Goal: Task Accomplishment & Management: Manage account settings

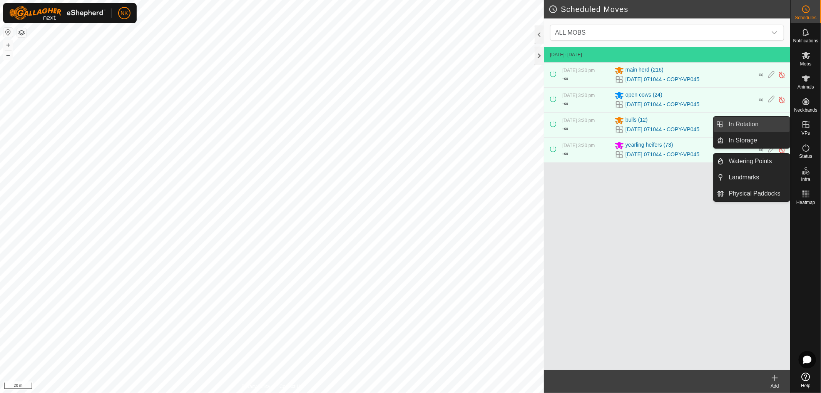
click at [751, 123] on link "In Rotation" at bounding box center [757, 124] width 66 height 15
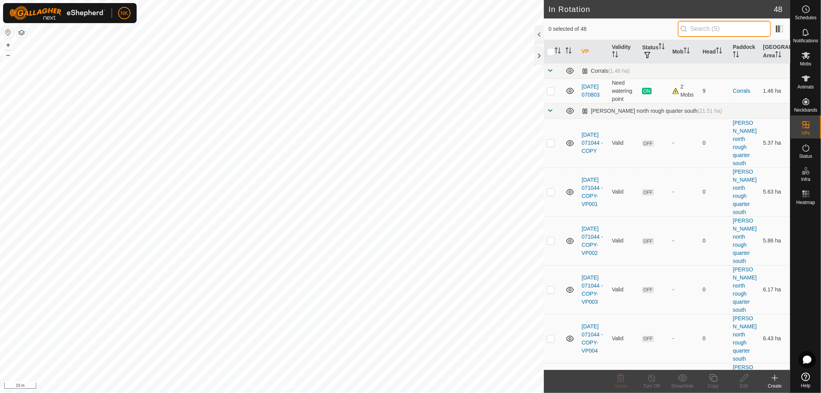
click at [708, 28] on input "text" at bounding box center [724, 29] width 93 height 16
click at [806, 81] on icon at bounding box center [806, 78] width 8 height 6
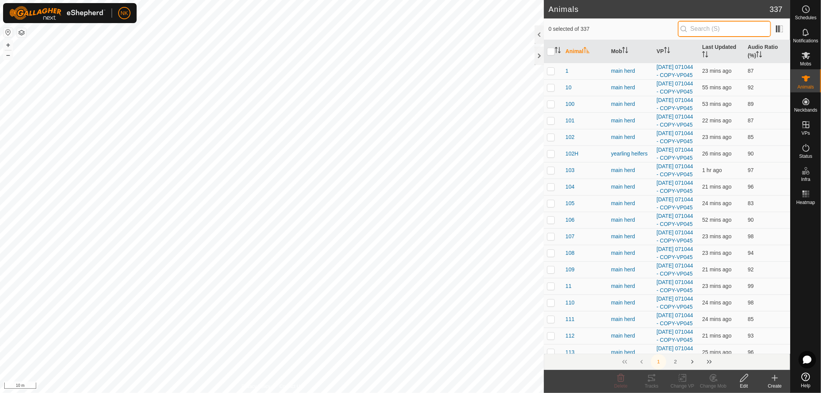
click at [701, 29] on input "text" at bounding box center [724, 29] width 93 height 16
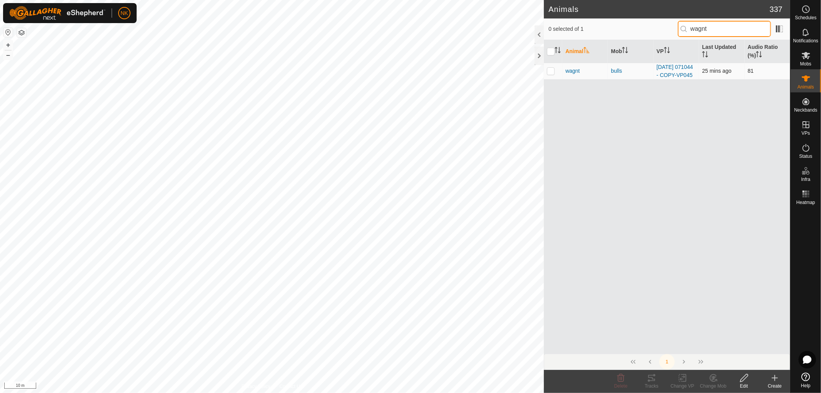
type input "wagnt"
click at [553, 79] on td at bounding box center [553, 71] width 18 height 17
checkbox input "true"
click at [622, 380] on icon at bounding box center [620, 377] width 9 height 9
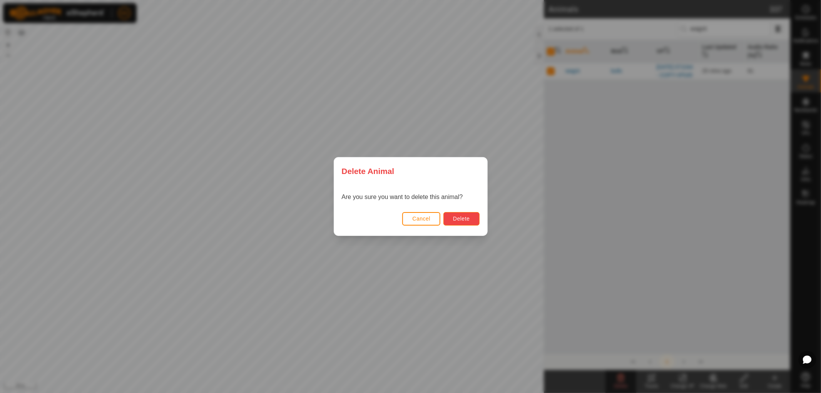
click at [456, 218] on span "Delete" at bounding box center [461, 219] width 17 height 6
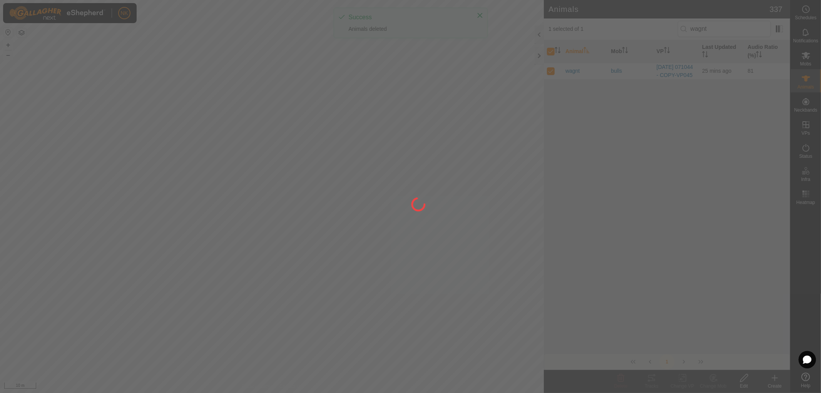
checkbox input "false"
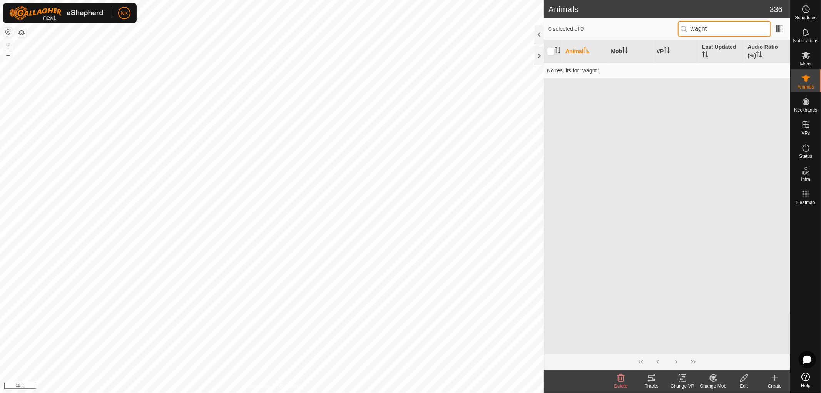
drag, startPoint x: 718, startPoint y: 30, endPoint x: 680, endPoint y: 28, distance: 38.2
click at [680, 28] on input "wagnt" at bounding box center [724, 29] width 93 height 16
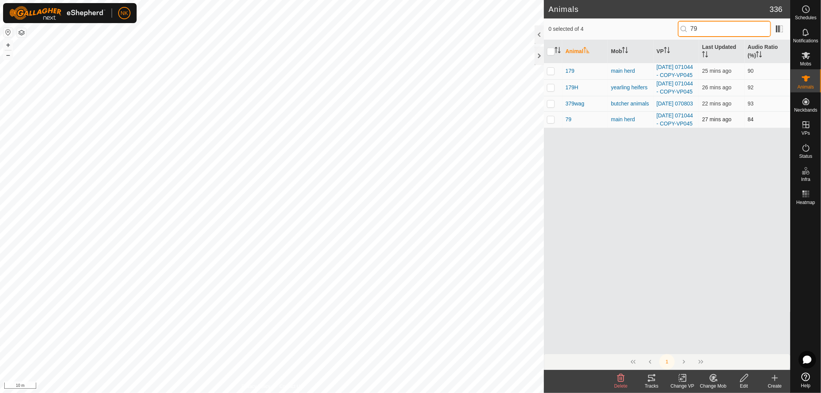
type input "79"
click at [549, 122] on p-checkbox at bounding box center [551, 119] width 8 height 6
checkbox input "true"
click at [621, 383] on div "Delete" at bounding box center [621, 386] width 31 height 7
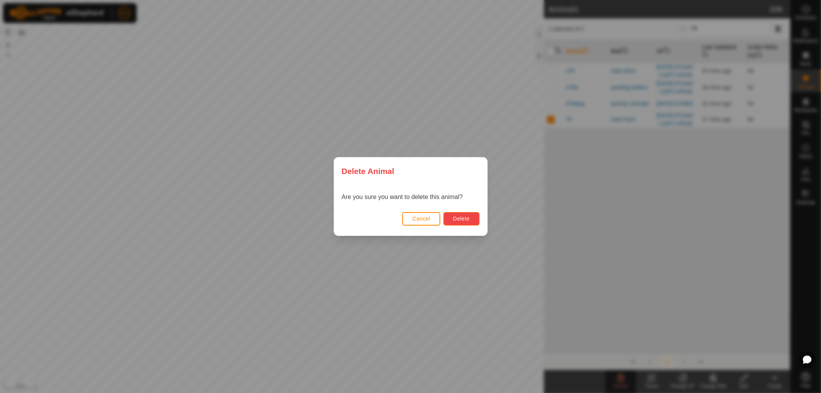
click at [456, 216] on span "Delete" at bounding box center [461, 219] width 17 height 6
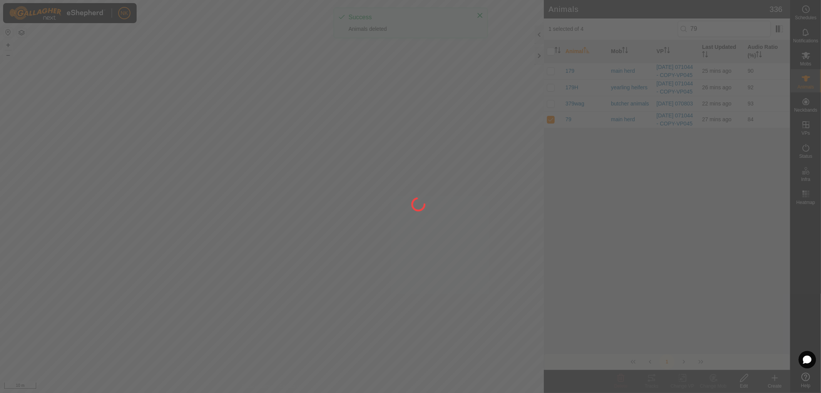
click at [718, 29] on div at bounding box center [410, 196] width 821 height 393
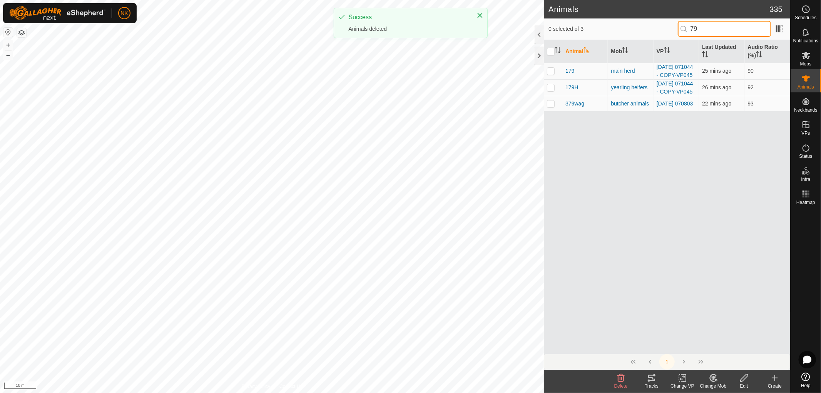
drag, startPoint x: 719, startPoint y: 26, endPoint x: 647, endPoint y: 25, distance: 72.0
click at [656, 25] on div "0 selected of 3 79" at bounding box center [667, 29] width 237 height 16
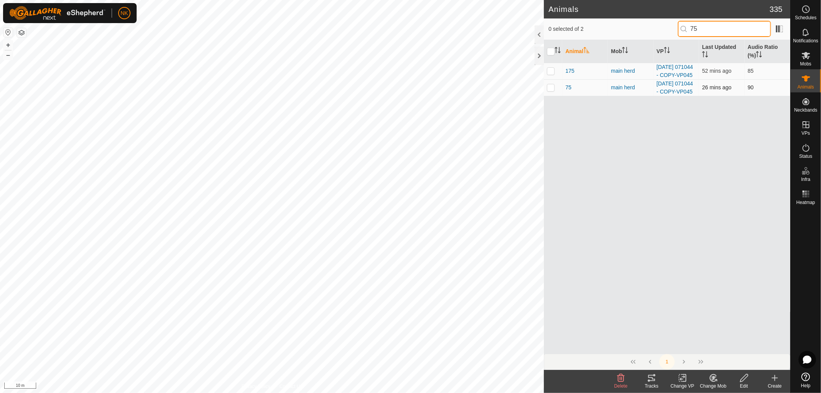
type input "75"
click at [550, 90] on p-checkbox at bounding box center [551, 87] width 8 height 6
checkbox input "true"
click at [619, 379] on icon at bounding box center [620, 377] width 9 height 9
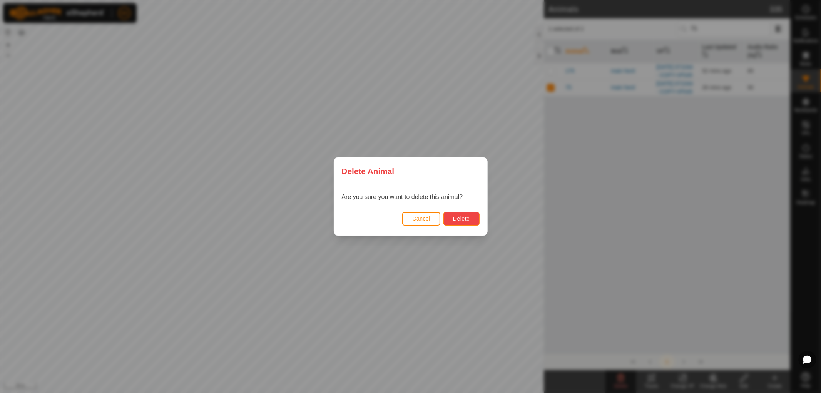
click at [458, 223] on button "Delete" at bounding box center [461, 218] width 36 height 13
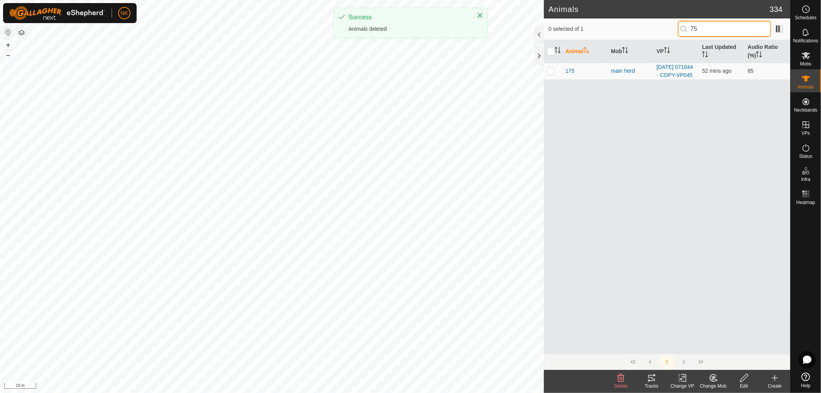
drag, startPoint x: 705, startPoint y: 27, endPoint x: 658, endPoint y: 27, distance: 46.6
click at [658, 27] on div "0 selected of 1 75" at bounding box center [667, 29] width 237 height 16
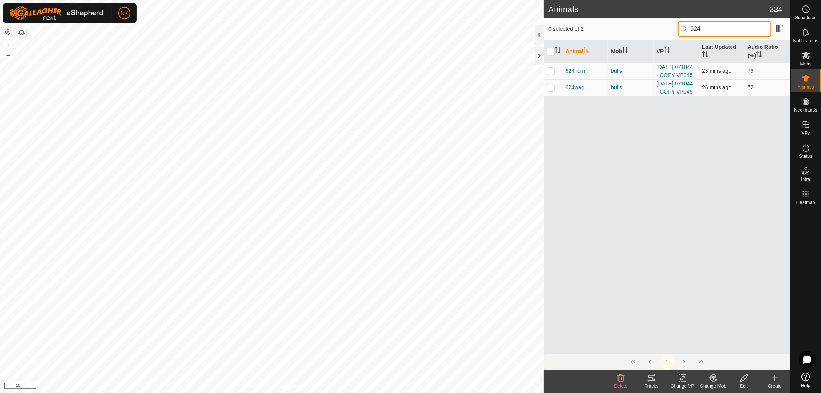
type input "624"
click at [549, 90] on p-checkbox at bounding box center [551, 87] width 8 height 6
checkbox input "true"
click at [617, 380] on icon at bounding box center [620, 377] width 9 height 9
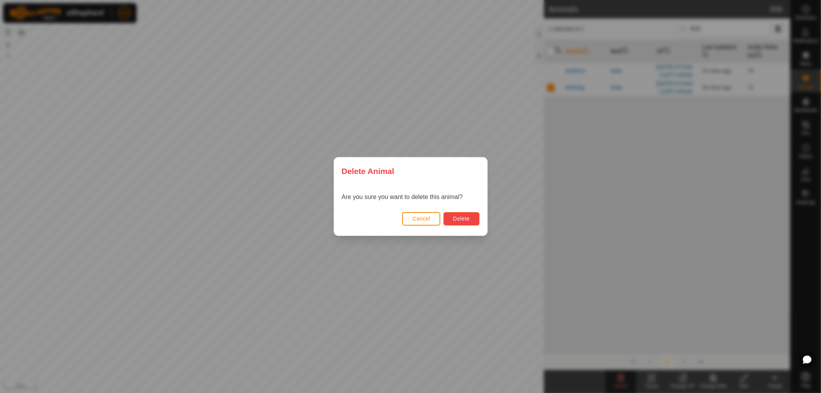
click at [453, 218] on span "Delete" at bounding box center [461, 219] width 17 height 6
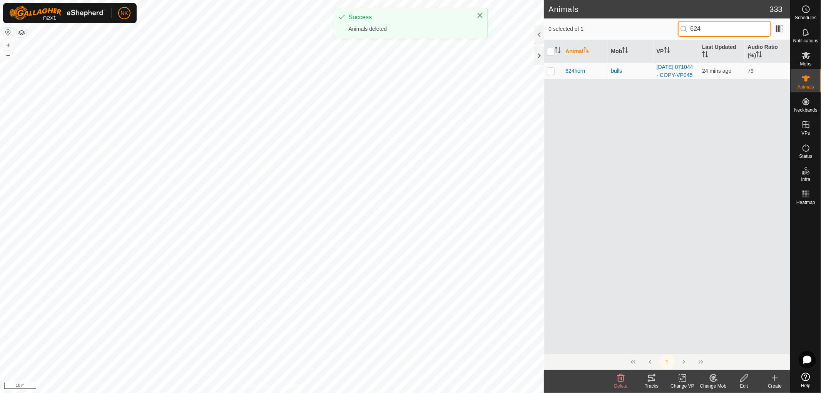
drag, startPoint x: 723, startPoint y: 28, endPoint x: 614, endPoint y: 28, distance: 108.6
click at [617, 28] on div "0 selected of 1 624" at bounding box center [667, 29] width 237 height 16
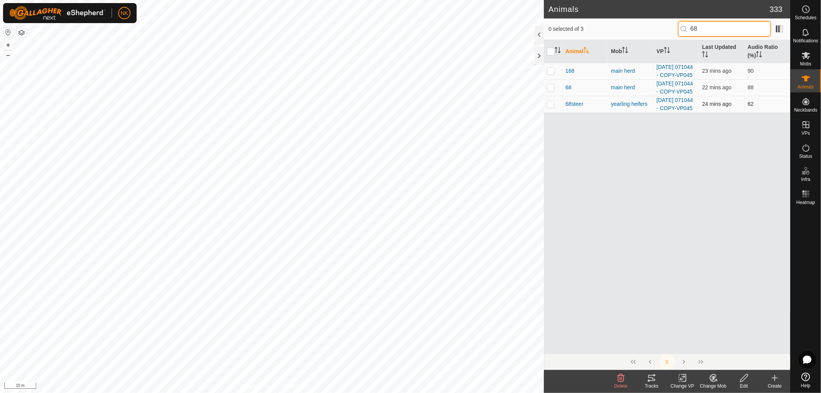
type input "68"
click at [545, 112] on td at bounding box center [553, 104] width 18 height 17
checkbox input "true"
click at [625, 380] on icon at bounding box center [620, 377] width 9 height 9
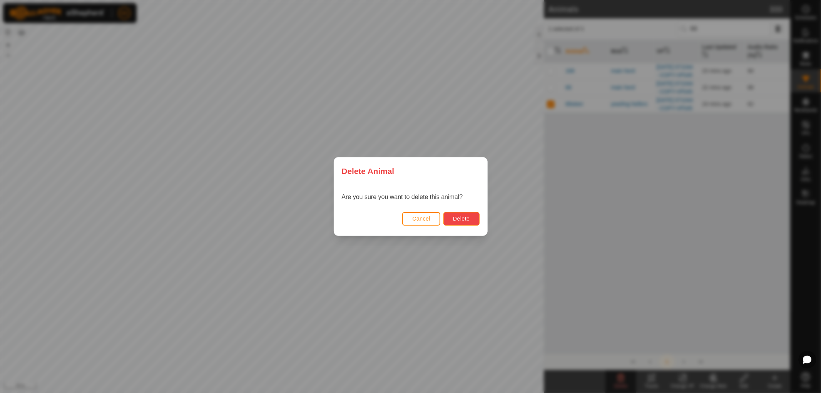
click at [472, 224] on button "Delete" at bounding box center [461, 218] width 36 height 13
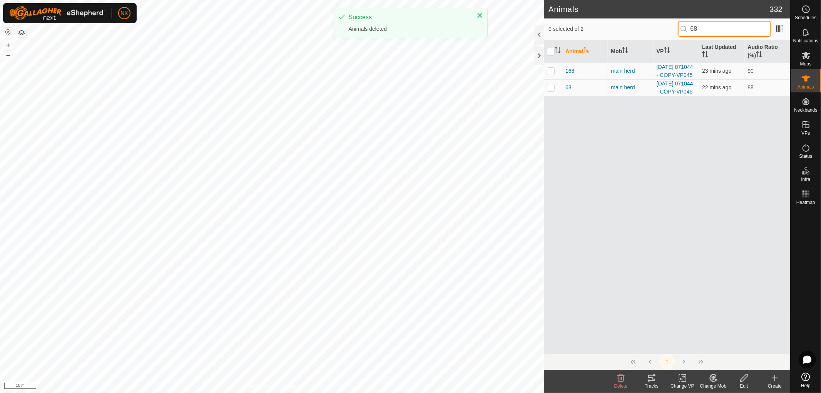
drag, startPoint x: 713, startPoint y: 30, endPoint x: 652, endPoint y: 23, distance: 61.6
click at [652, 23] on div "0 selected of 2 68" at bounding box center [667, 29] width 237 height 16
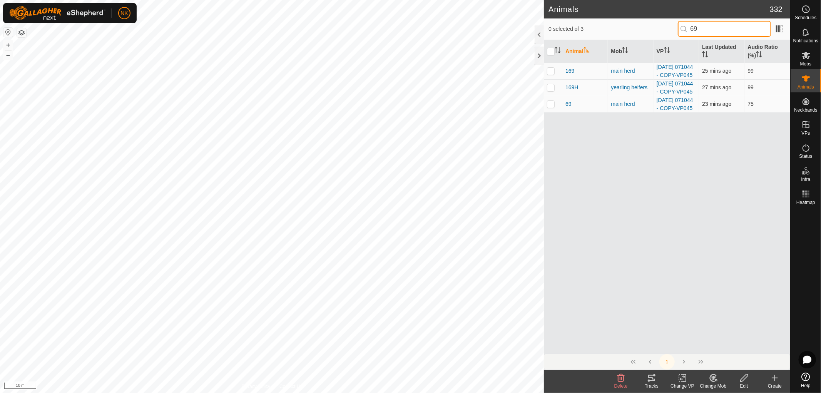
type input "69"
drag, startPoint x: 552, startPoint y: 125, endPoint x: 573, endPoint y: 171, distance: 50.3
click at [552, 107] on p-checkbox at bounding box center [551, 104] width 8 height 6
checkbox input "true"
click at [623, 379] on icon at bounding box center [620, 377] width 9 height 9
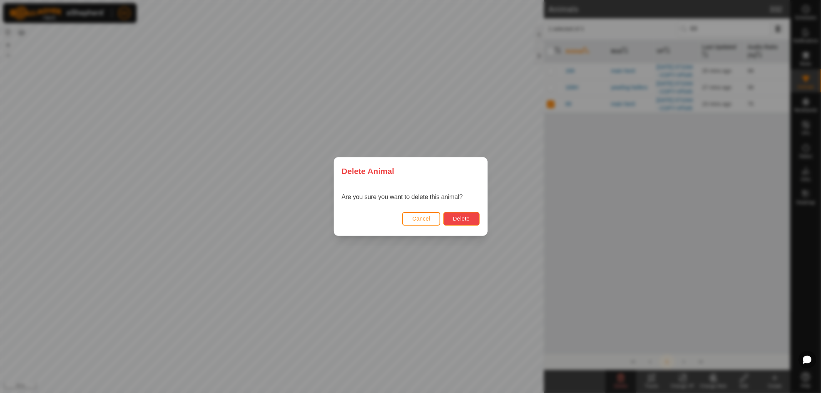
click at [471, 217] on button "Delete" at bounding box center [461, 218] width 36 height 13
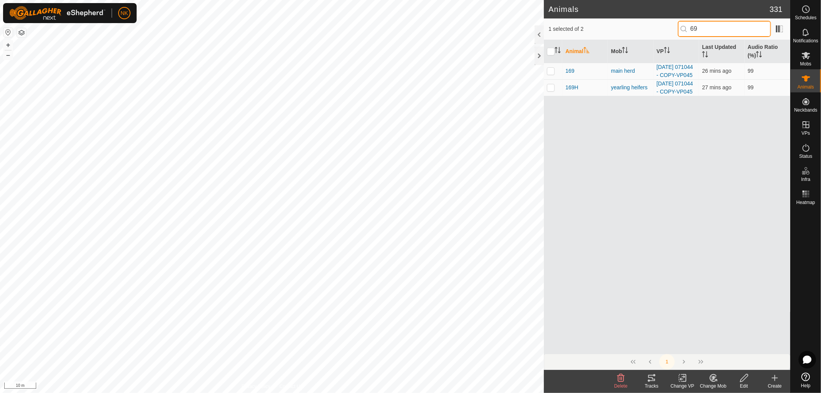
drag, startPoint x: 718, startPoint y: 23, endPoint x: 640, endPoint y: 23, distance: 78.1
click at [640, 23] on div "1 selected of 2 69" at bounding box center [667, 29] width 237 height 16
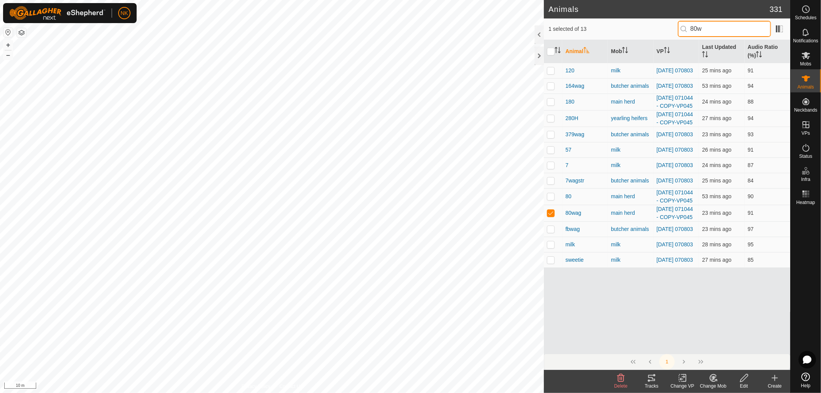
type input "80wa"
checkbox input "true"
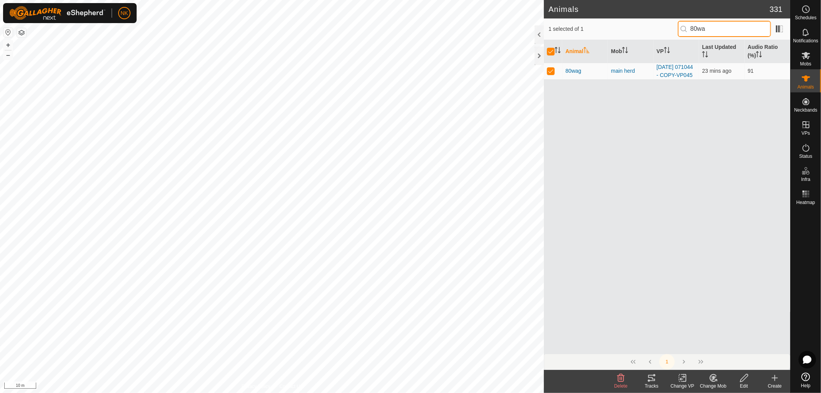
type input "80wa"
click at [624, 383] on div "Delete" at bounding box center [621, 386] width 31 height 7
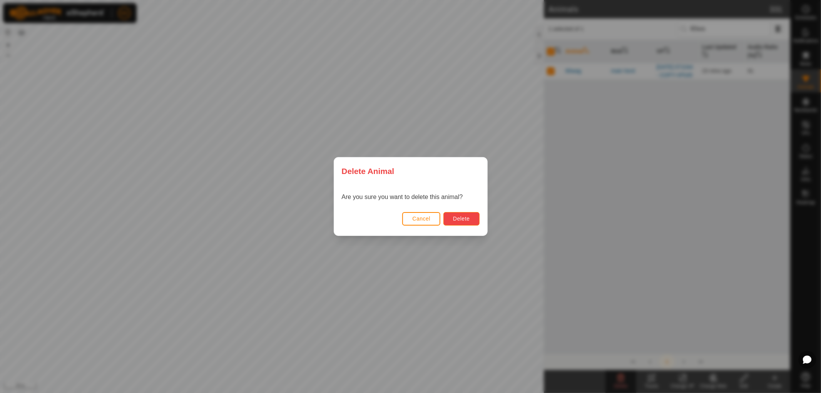
click at [462, 222] on button "Delete" at bounding box center [461, 218] width 36 height 13
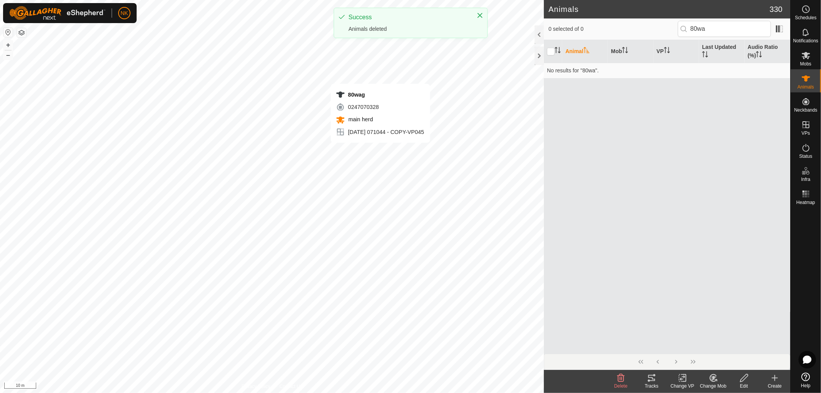
checkbox input "false"
drag, startPoint x: 721, startPoint y: 32, endPoint x: 641, endPoint y: 28, distance: 80.1
click at [659, 28] on div "0 selected of 0 80wa" at bounding box center [667, 29] width 237 height 16
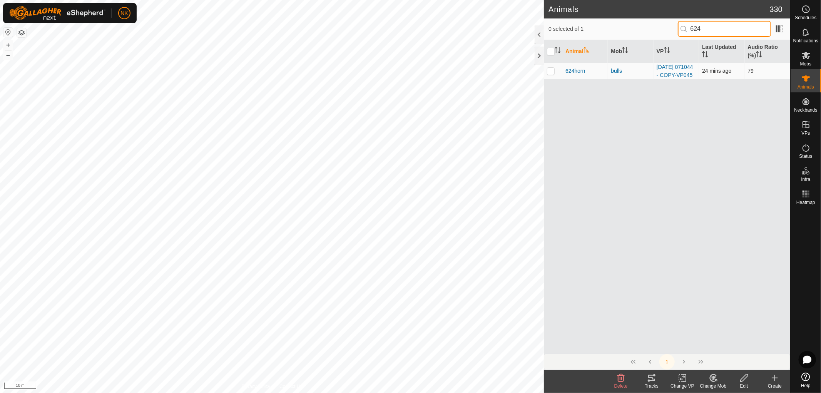
type input "624"
click at [545, 78] on td at bounding box center [553, 71] width 18 height 17
checkbox input "true"
click at [615, 376] on delete-svg-icon at bounding box center [621, 377] width 31 height 9
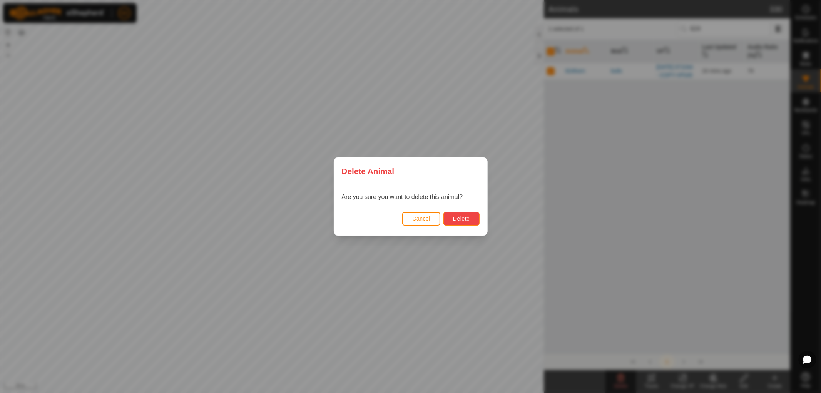
click at [463, 213] on button "Delete" at bounding box center [461, 218] width 36 height 13
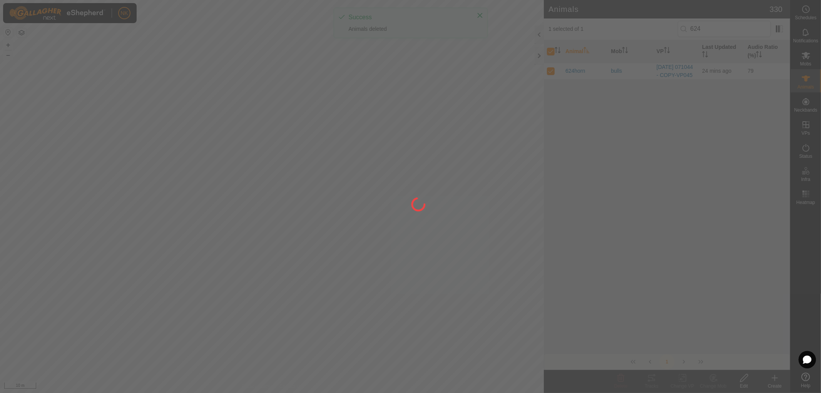
checkbox input "false"
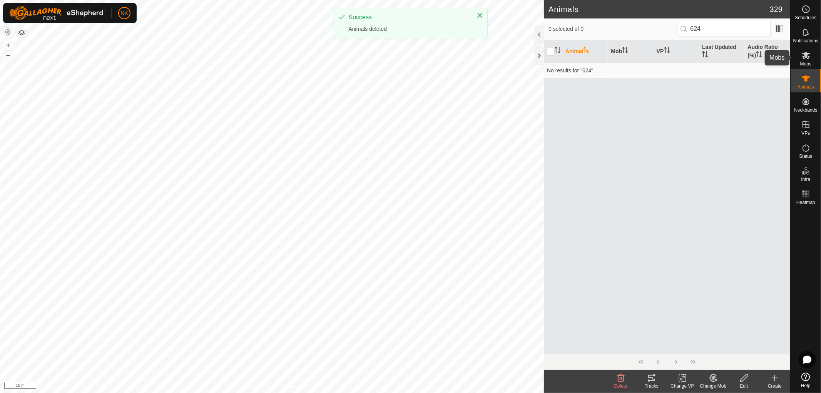
click at [810, 62] on span "Mobs" at bounding box center [805, 64] width 11 height 5
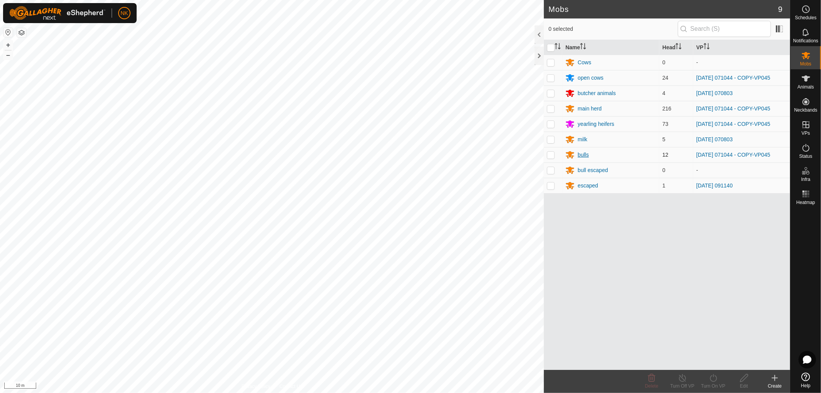
click at [570, 153] on icon at bounding box center [570, 155] width 8 height 7
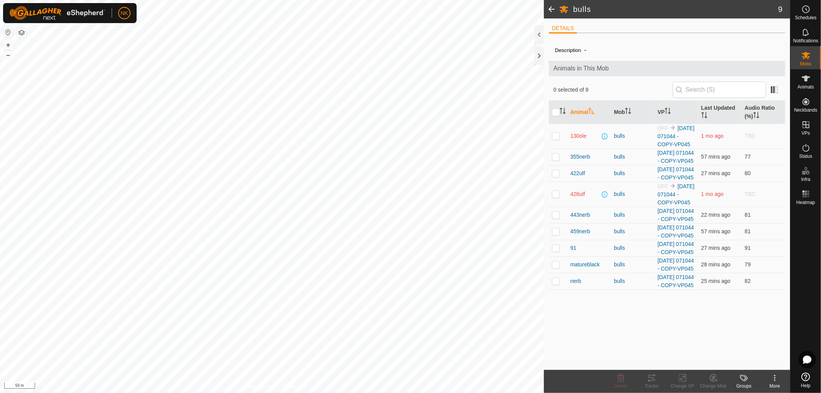
click at [556, 125] on div "bulls 9 DETAILS Description - Animals in This Mob 0 selected of 9 Animal Mob VP…" at bounding box center [395, 196] width 790 height 393
click at [556, 268] on p-checkbox at bounding box center [556, 264] width 8 height 6
checkbox input "false"
click at [555, 197] on p-checkbox at bounding box center [556, 194] width 8 height 6
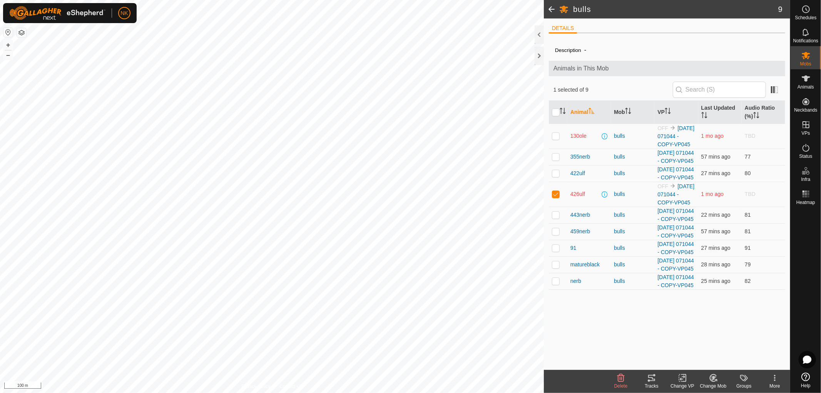
click at [555, 197] on p-checkbox at bounding box center [556, 194] width 8 height 6
checkbox input "false"
click at [554, 137] on p-checkbox at bounding box center [556, 136] width 8 height 6
checkbox input "false"
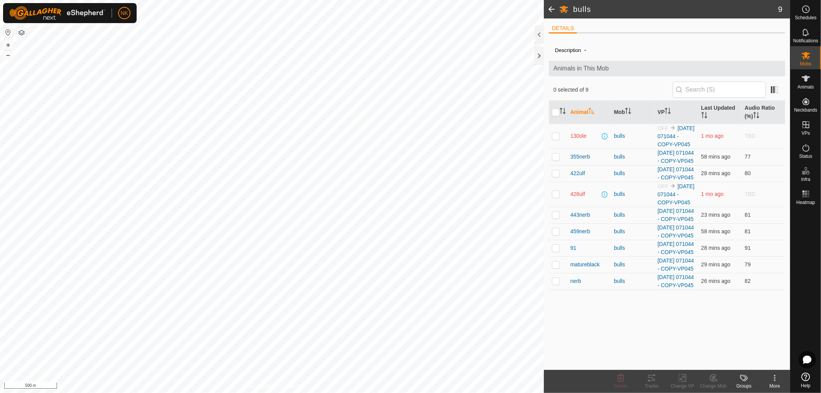
click at [780, 45] on div "Description - Animals in This Mob 0 selected of 9 Animal Mob VP Last Updated Au…" at bounding box center [667, 204] width 236 height 331
click at [554, 11] on span at bounding box center [551, 9] width 15 height 18
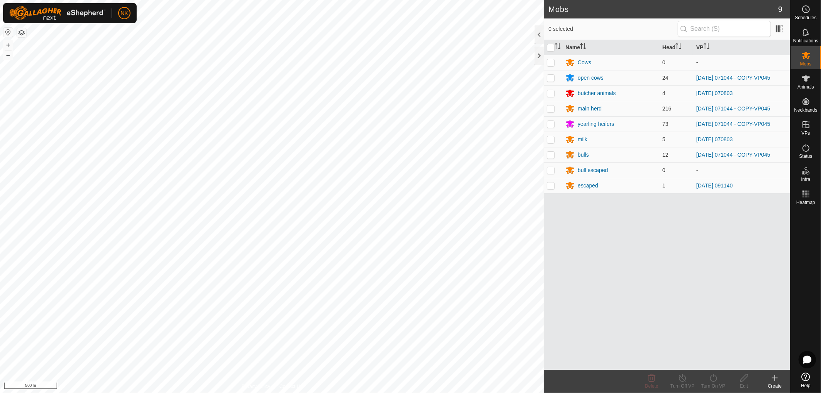
click at [556, 110] on td at bounding box center [553, 108] width 18 height 15
click at [548, 109] on p-checkbox at bounding box center [551, 108] width 8 height 6
checkbox input "false"
click at [597, 106] on div "main herd" at bounding box center [590, 109] width 24 height 8
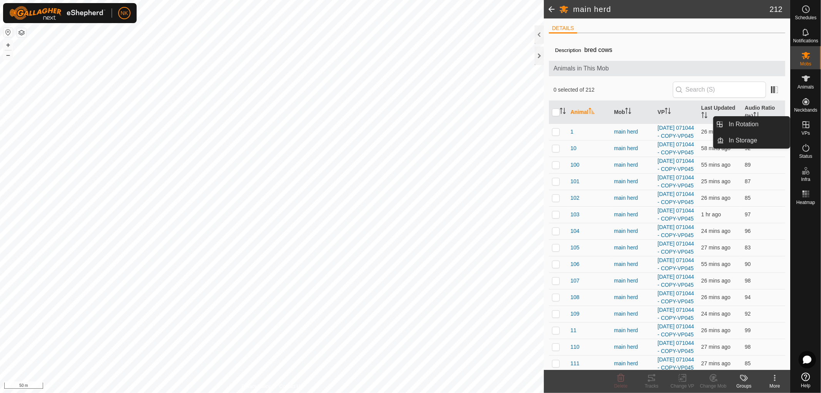
click at [749, 126] on link "In Rotation" at bounding box center [757, 124] width 66 height 15
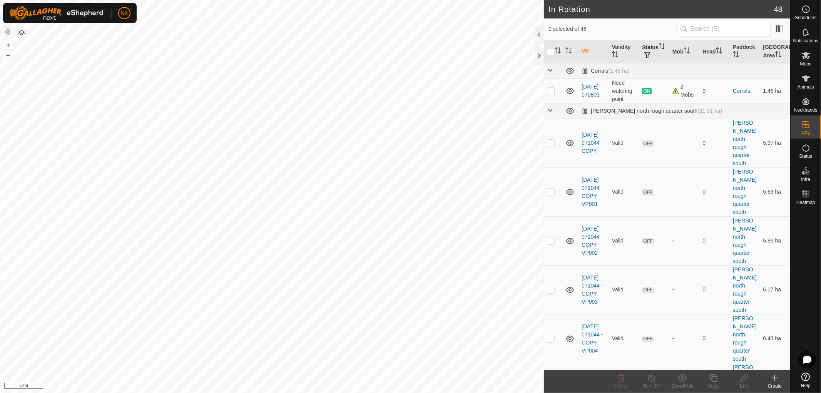
click at [651, 49] on th "Status" at bounding box center [654, 51] width 30 height 23
click at [648, 55] on button "button" at bounding box center [647, 56] width 11 height 8
click at [655, 94] on input "ON" at bounding box center [655, 96] width 8 height 8
checkbox input "true"
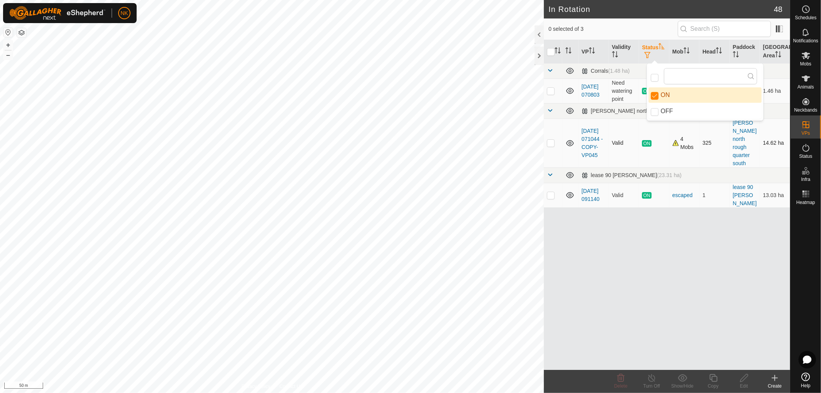
click at [549, 140] on p-checkbox at bounding box center [551, 143] width 8 height 6
checkbox input "true"
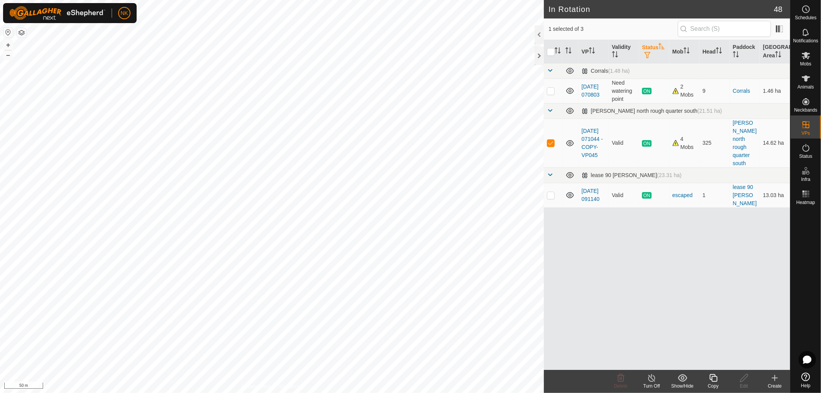
click at [711, 379] on icon at bounding box center [713, 378] width 8 height 8
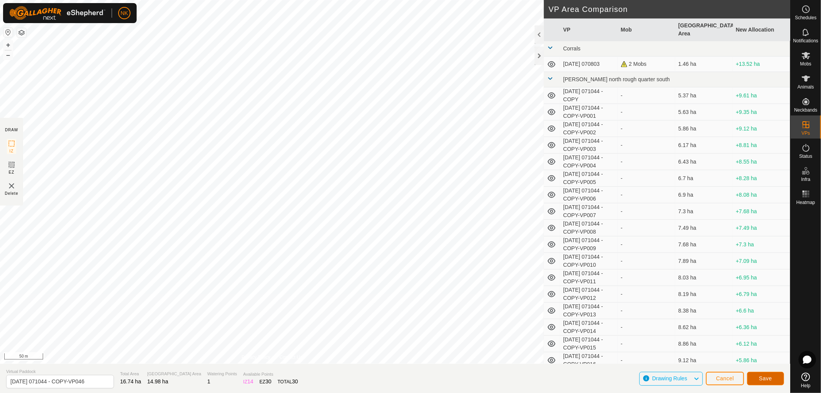
click at [761, 375] on button "Save" at bounding box center [765, 378] width 37 height 13
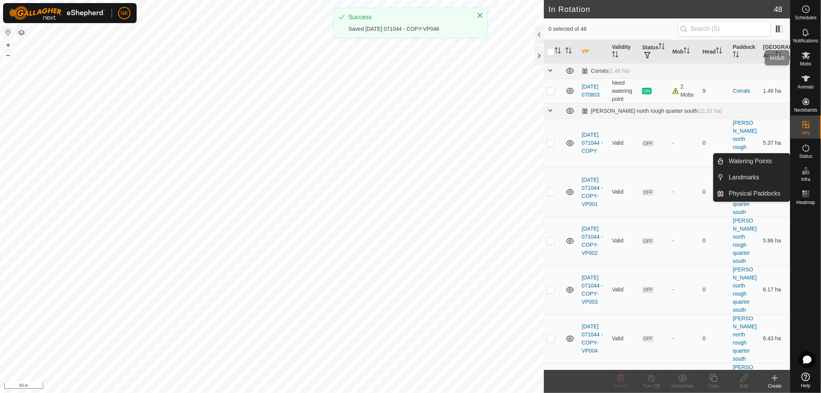
click at [810, 59] on icon at bounding box center [805, 55] width 9 height 9
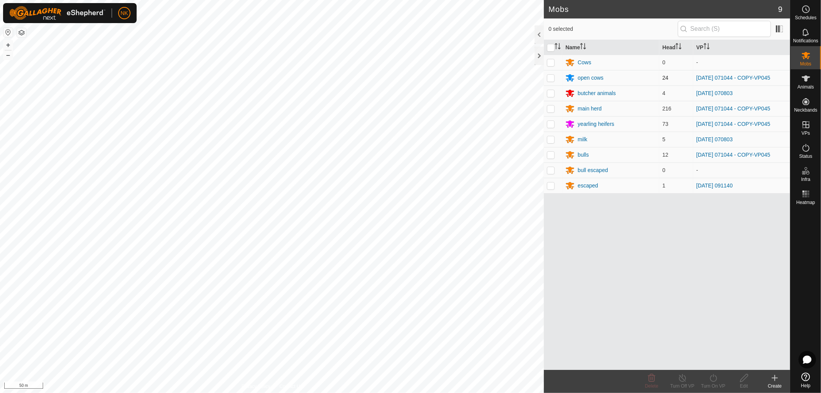
click at [553, 78] on p-checkbox at bounding box center [551, 78] width 8 height 6
checkbox input "true"
click at [554, 110] on p-checkbox at bounding box center [551, 108] width 8 height 6
checkbox input "true"
click at [551, 153] on p-checkbox at bounding box center [551, 155] width 8 height 6
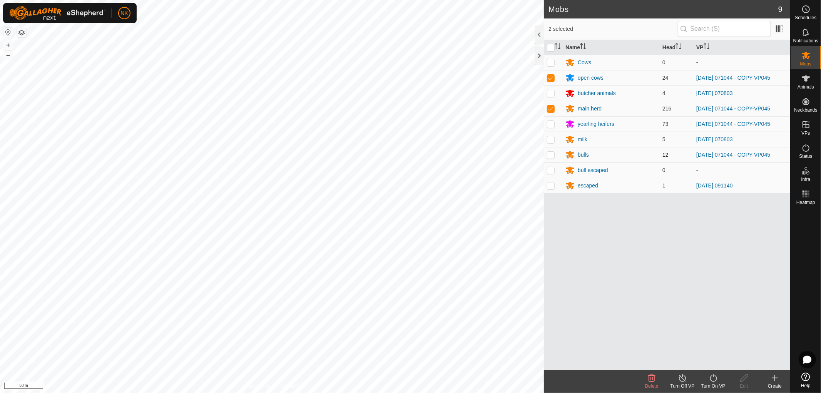
checkbox input "true"
click at [552, 124] on p-checkbox at bounding box center [551, 124] width 8 height 6
checkbox input "true"
click at [719, 378] on turn-on-svg-icon at bounding box center [713, 377] width 31 height 9
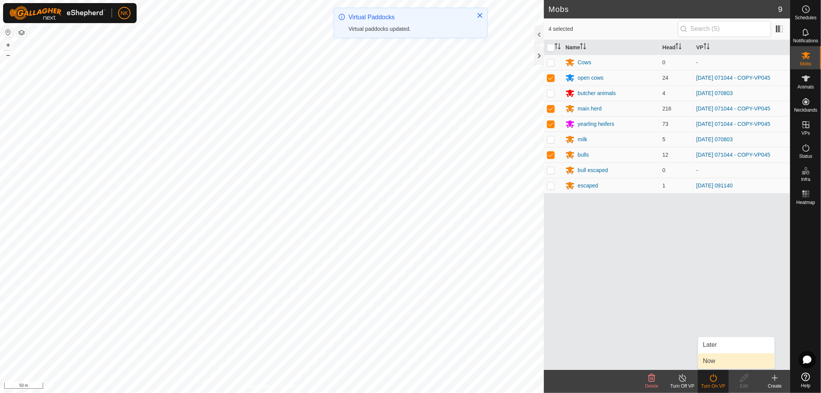
click at [716, 360] on link "Now" at bounding box center [736, 360] width 76 height 15
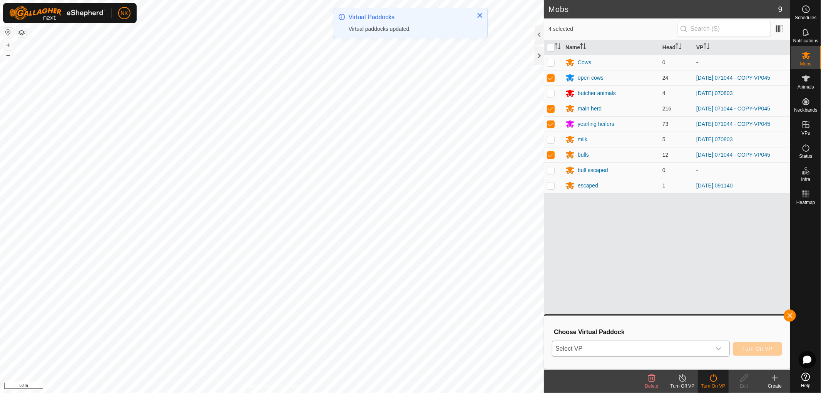
click at [661, 350] on span "Select VP" at bounding box center [631, 348] width 159 height 15
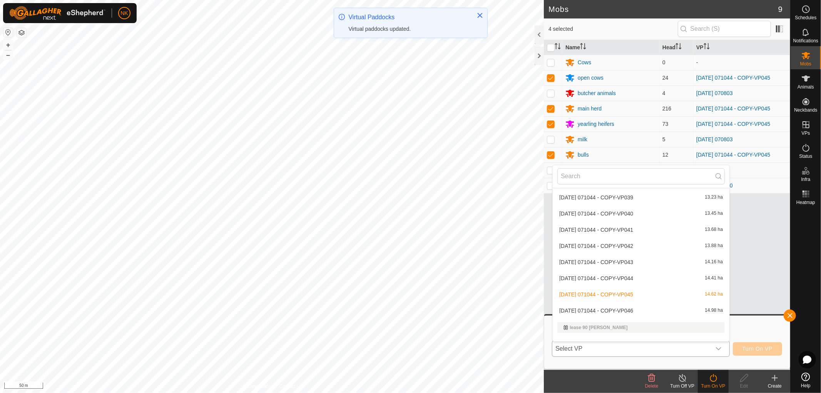
scroll to position [690, 0]
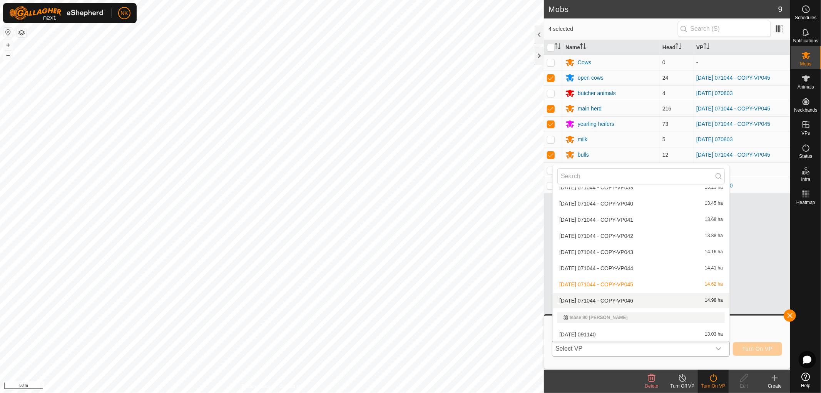
click at [594, 299] on li "[DATE] 071044 - COPY-VP046 14.98 ha" at bounding box center [641, 300] width 177 height 15
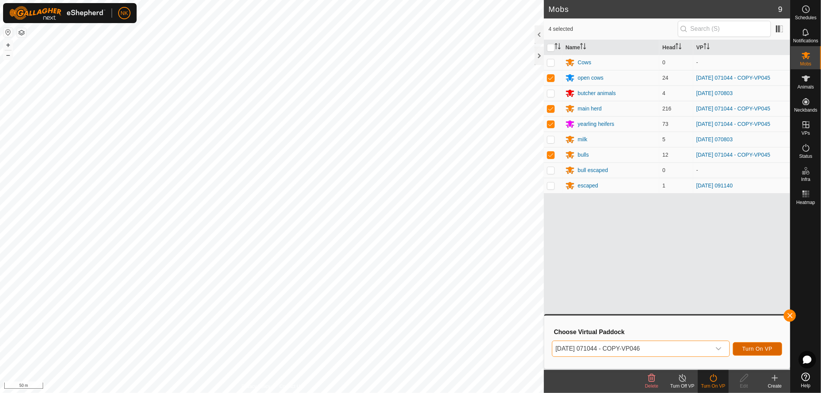
click at [753, 347] on span "Turn On VP" at bounding box center [758, 349] width 30 height 6
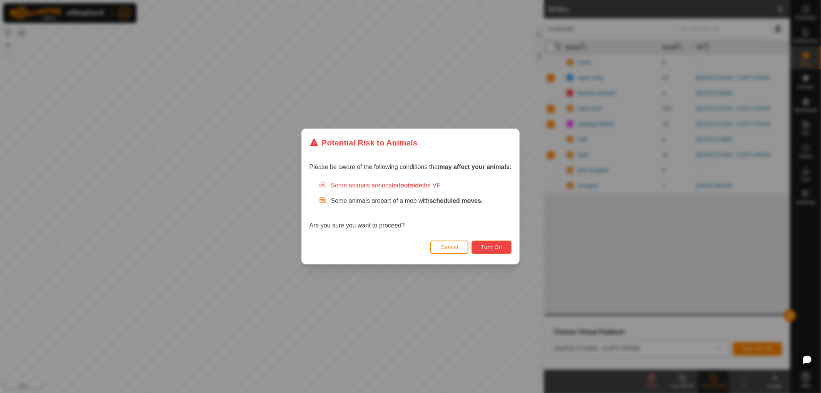
click at [494, 249] on span "Turn On" at bounding box center [491, 247] width 21 height 6
